Goal: Find specific page/section: Find specific page/section

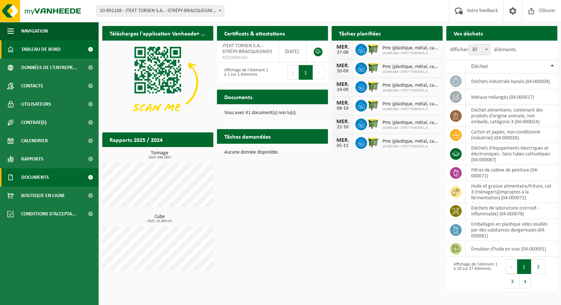
click at [29, 176] on span "Documents" at bounding box center [35, 177] width 28 height 18
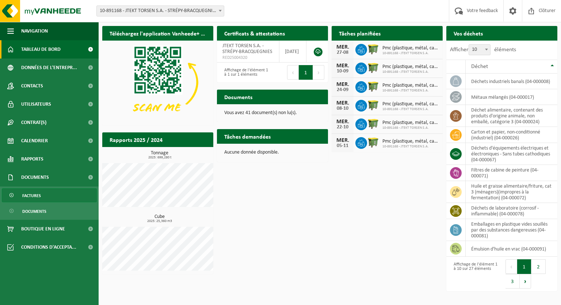
click at [32, 197] on span "Factures" at bounding box center [31, 195] width 19 height 14
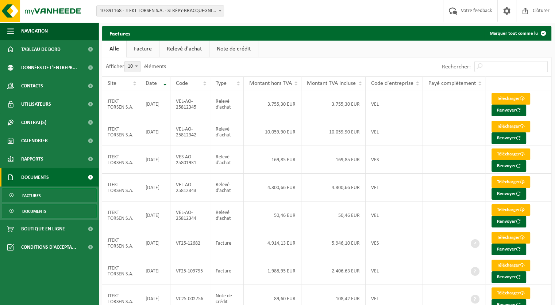
click at [34, 211] on span "Documents" at bounding box center [34, 211] width 24 height 14
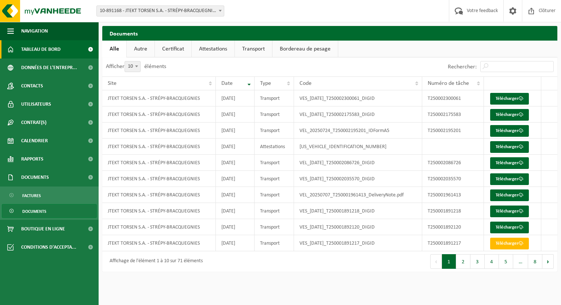
click at [32, 47] on span "Tableau de bord" at bounding box center [40, 49] width 39 height 18
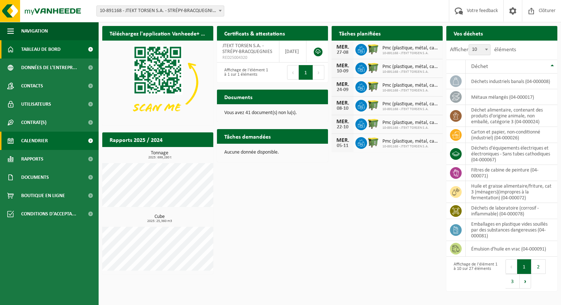
click at [30, 142] on span "Calendrier" at bounding box center [34, 140] width 27 height 18
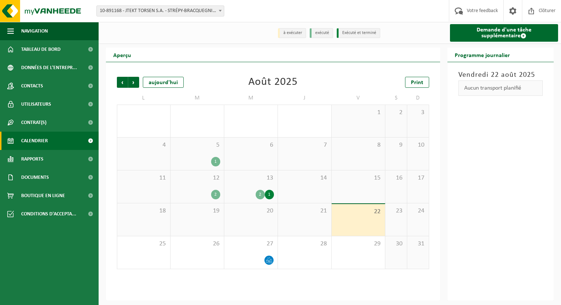
click at [198, 197] on div "2" at bounding box center [197, 194] width 46 height 9
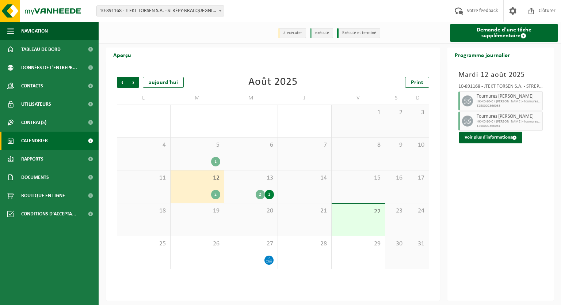
click at [248, 185] on div "13 2 1" at bounding box center [250, 186] width 53 height 32
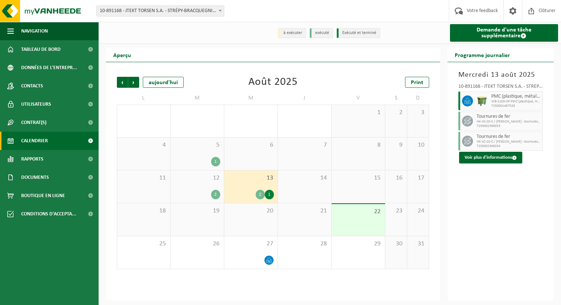
click at [198, 150] on div "5 1" at bounding box center [197, 153] width 53 height 32
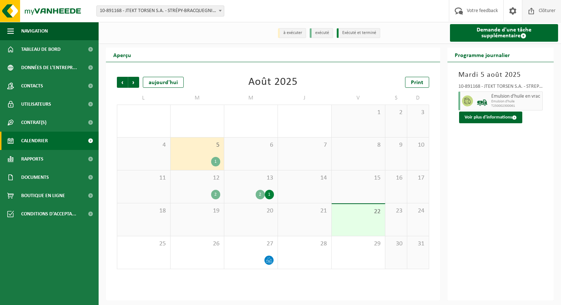
drag, startPoint x: 540, startPoint y: 10, endPoint x: 536, endPoint y: 10, distance: 4.7
click at [540, 10] on span "Clôturer" at bounding box center [547, 11] width 20 height 22
